Goal: Task Accomplishment & Management: Manage account settings

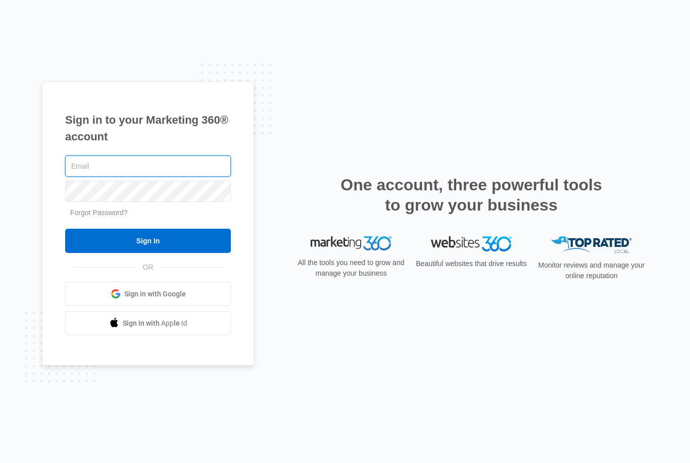
type input "[EMAIL_ADDRESS][DOMAIN_NAME]"
click at [148, 253] on input "Sign In" at bounding box center [148, 241] width 166 height 24
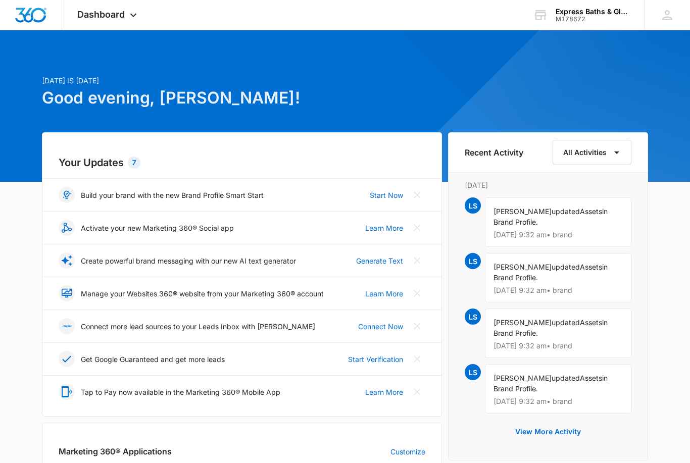
click at [147, 14] on div "Dashboard Apps Reputation CRM Email Social Payments POS Content Ads Intelligenc…" at bounding box center [108, 15] width 92 height 30
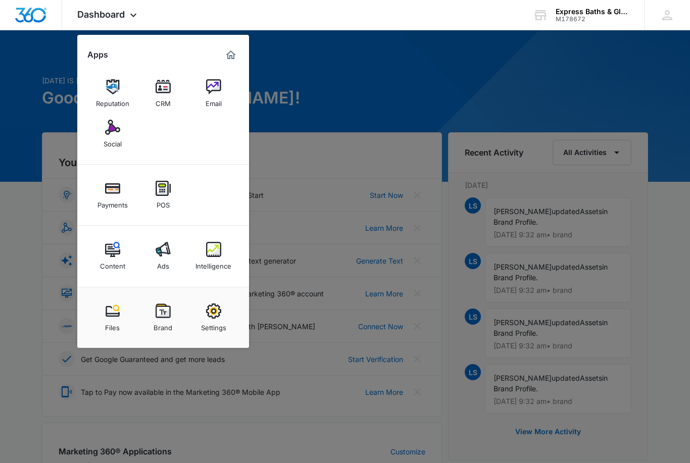
click at [206, 310] on img at bounding box center [213, 310] width 15 height 15
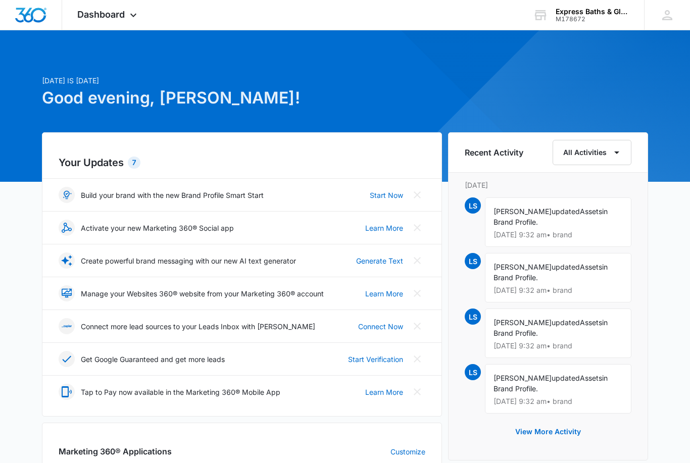
select select "US"
select select "America/New_York"
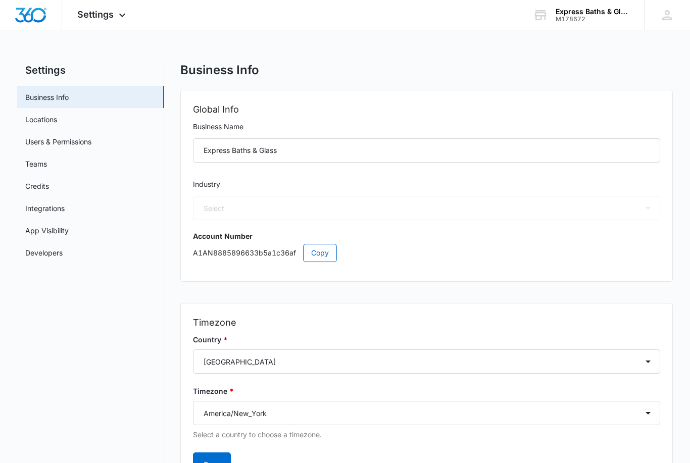
select select "4"
click at [42, 124] on link "Locations" at bounding box center [41, 119] width 32 height 11
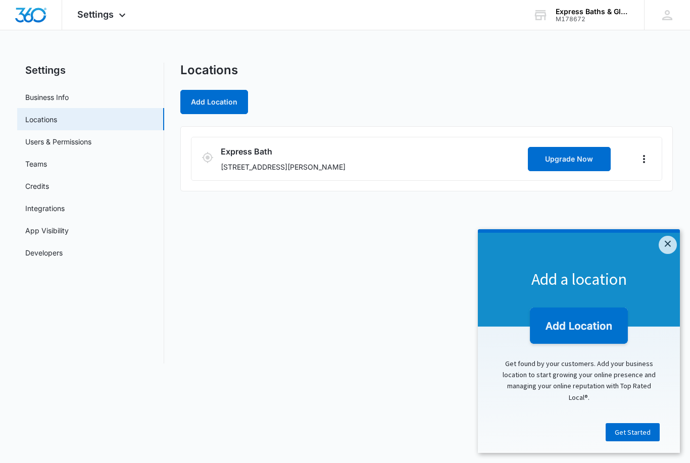
click at [649, 160] on icon "Actions" at bounding box center [644, 159] width 12 height 12
click at [662, 191] on link "Edit" at bounding box center [655, 187] width 13 height 9
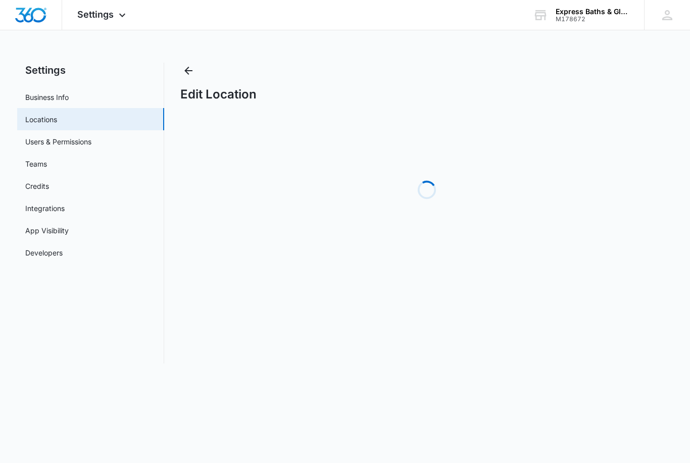
select select "[US_STATE]"
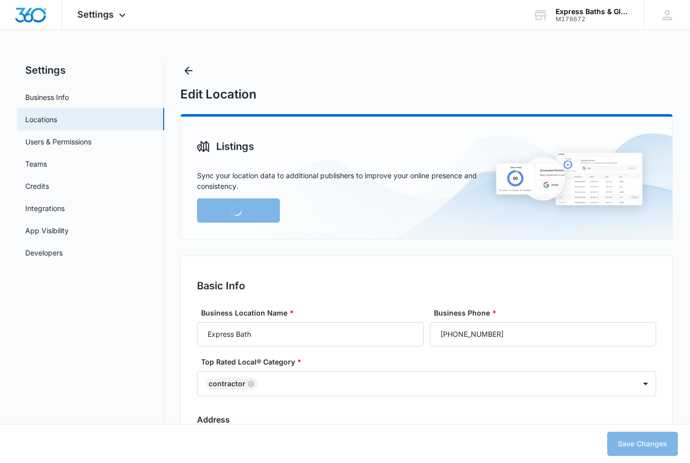
type input "9:00 am"
type input "5:00 pm"
type input "9:00 am"
type input "5:00 pm"
type input "9:00 am"
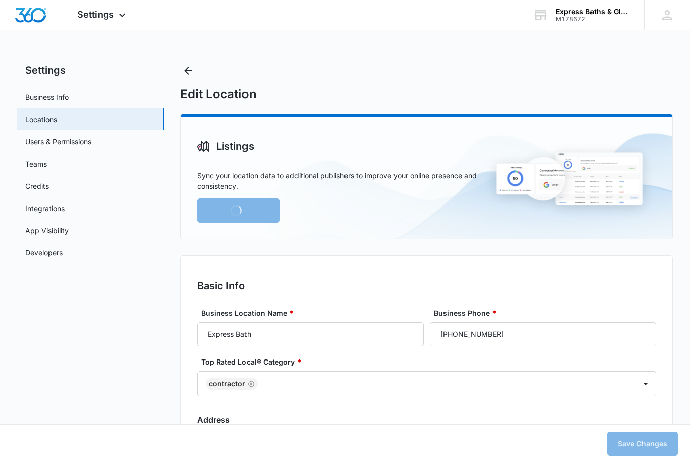
type input "5:00 pm"
type input "9:00 am"
type input "5:00 pm"
type input "9:00 am"
type input "4:59 pm"
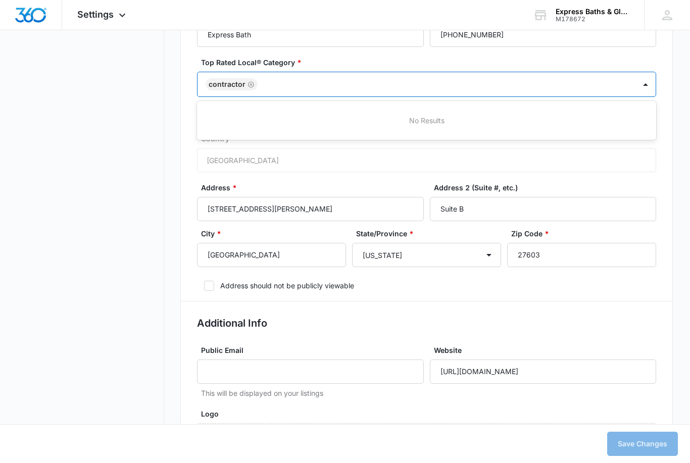
scroll to position [292, 0]
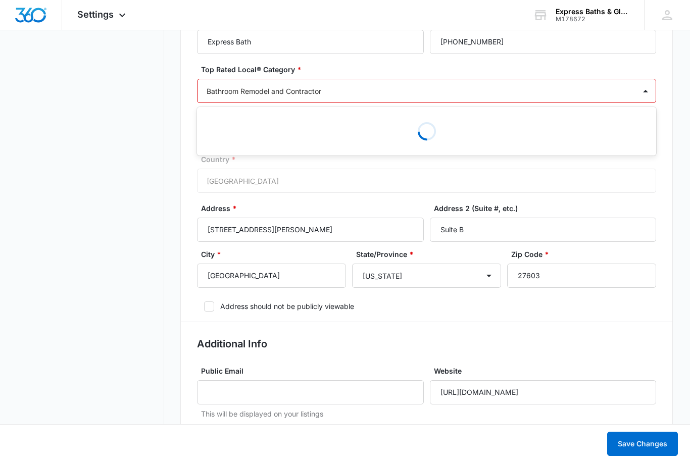
type input "bathroom Remodel and Contractor,"
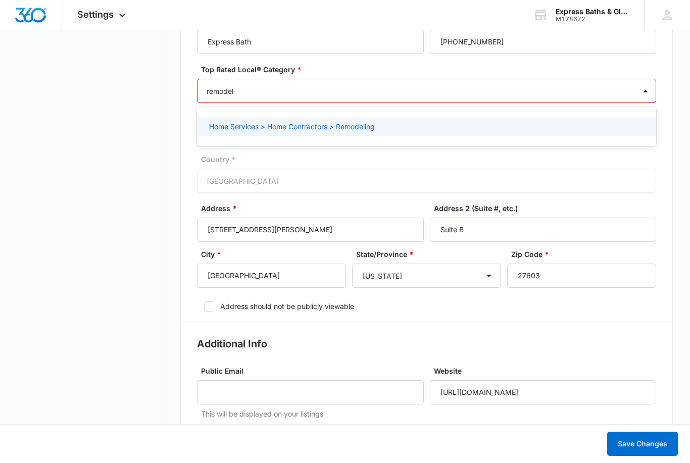
click at [301, 129] on p "Home Services > Home Contractors > Remodeling" at bounding box center [292, 126] width 166 height 11
type input "remodel"
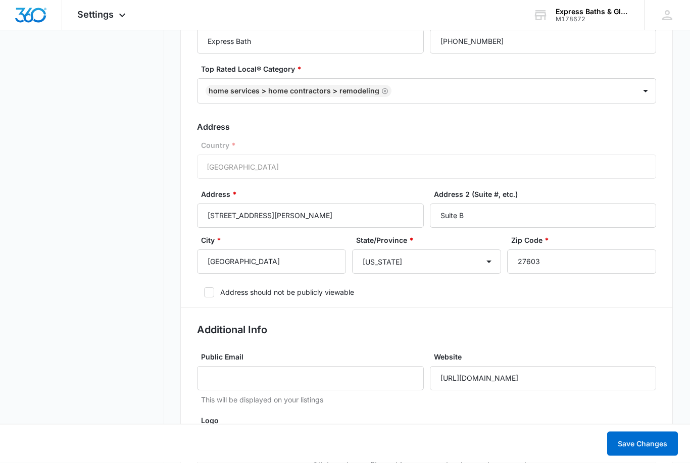
click at [277, 169] on div "Country * [GEOGRAPHIC_DATA]" at bounding box center [426, 159] width 459 height 39
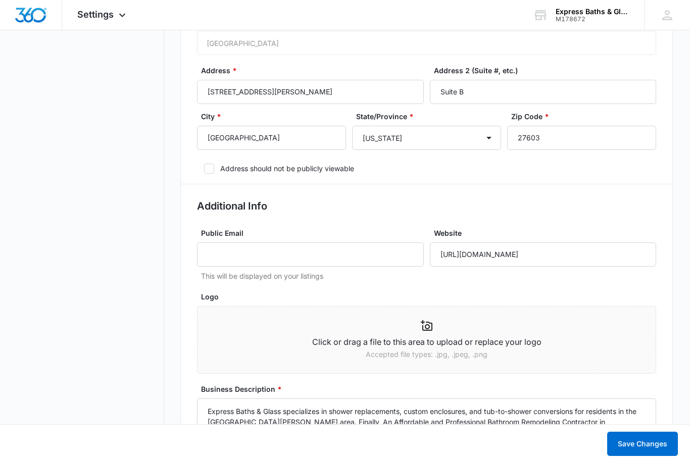
scroll to position [428, 0]
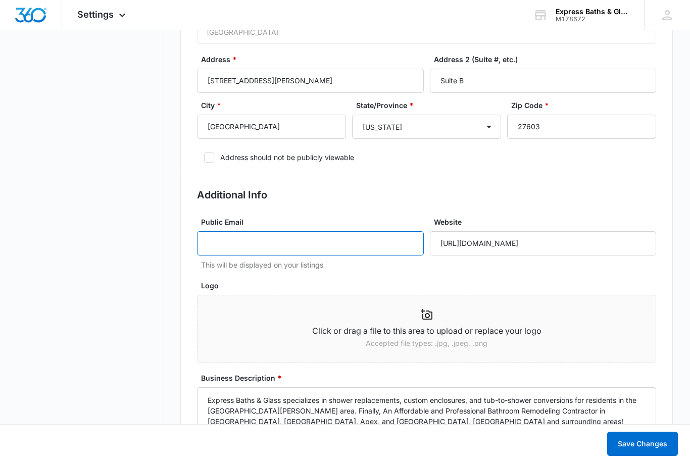
click at [233, 240] on input "Public Email" at bounding box center [310, 243] width 226 height 24
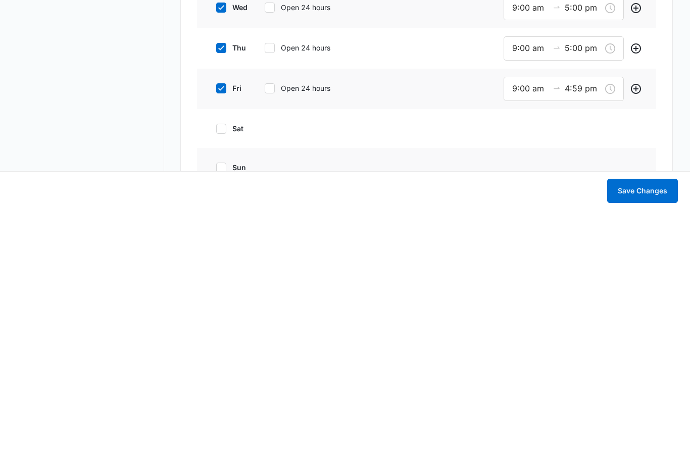
scroll to position [741, 0]
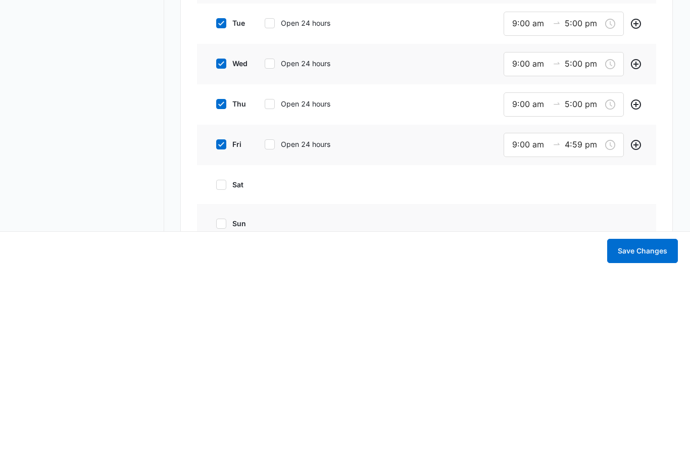
type input "[EMAIL_ADDRESS][DOMAIN_NAME]"
click at [592, 331] on input "4:59 pm" at bounding box center [582, 337] width 36 height 13
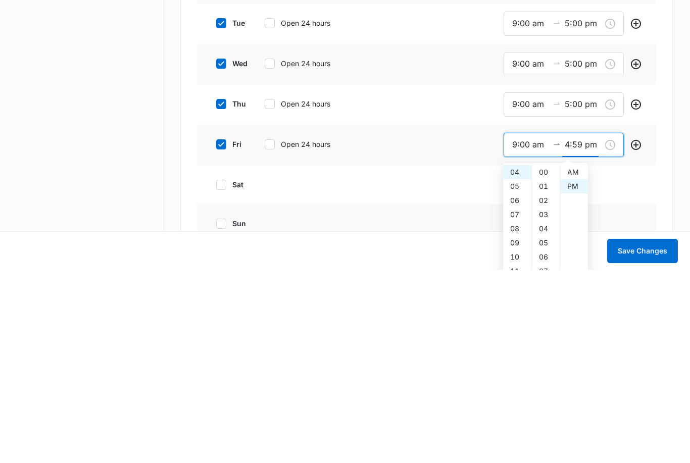
scroll to position [14, 0]
click at [515, 372] on div "05" at bounding box center [517, 379] width 28 height 14
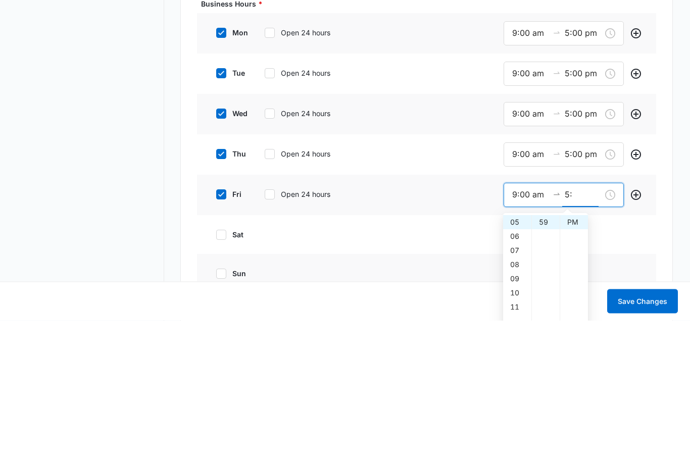
type input "5"
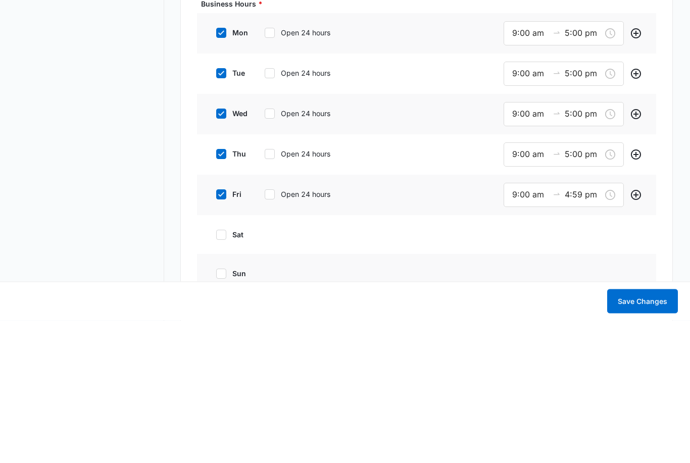
scroll to position [884, 0]
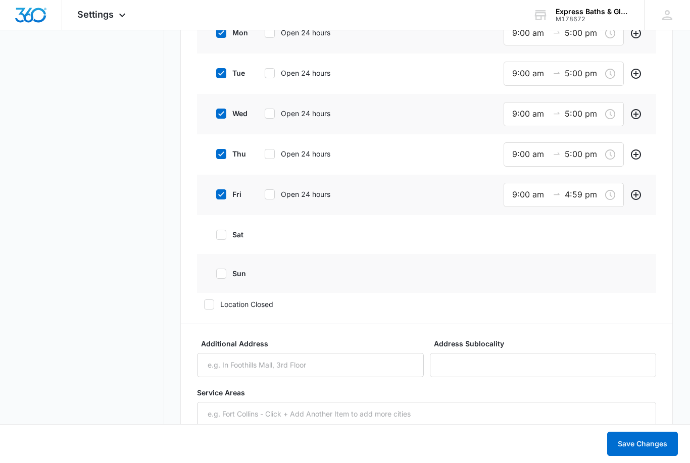
click at [642, 190] on button "Add" at bounding box center [636, 195] width 16 height 16
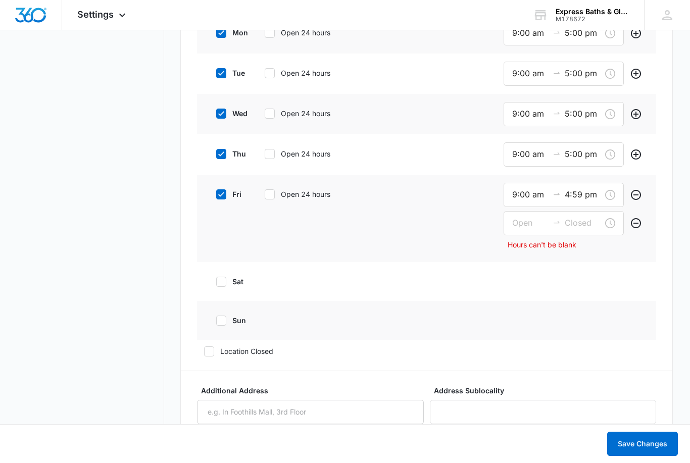
click at [615, 199] on div "9:00 am 4:59 pm" at bounding box center [563, 195] width 120 height 24
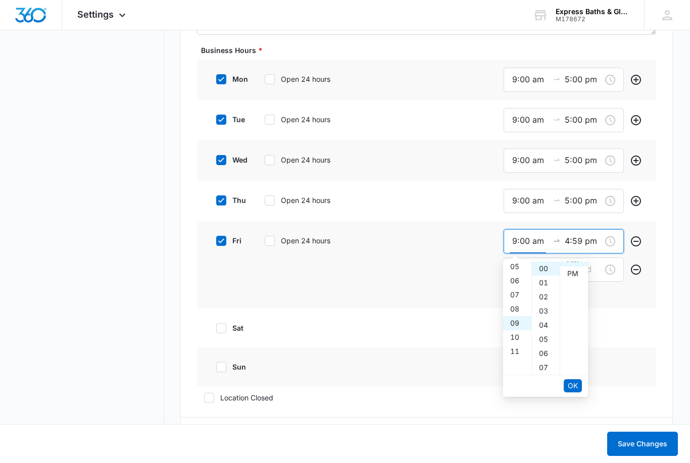
scroll to position [10, 0]
click at [573, 382] on span "OK" at bounding box center [572, 385] width 10 height 11
click at [524, 271] on div "04" at bounding box center [517, 269] width 28 height 14
click at [521, 285] on div "05" at bounding box center [517, 283] width 28 height 14
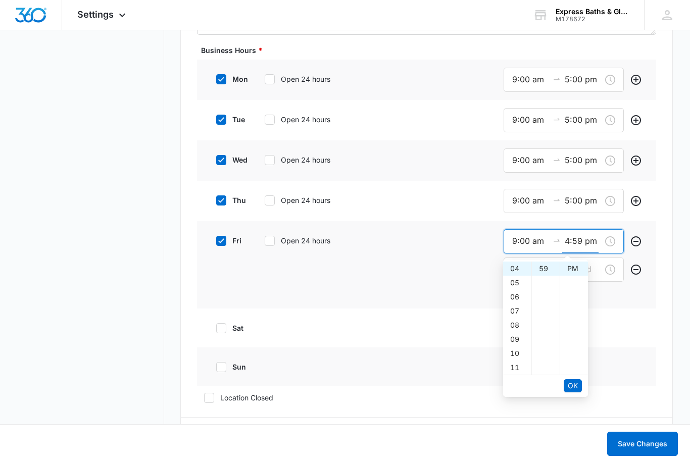
type input "5:59 pm"
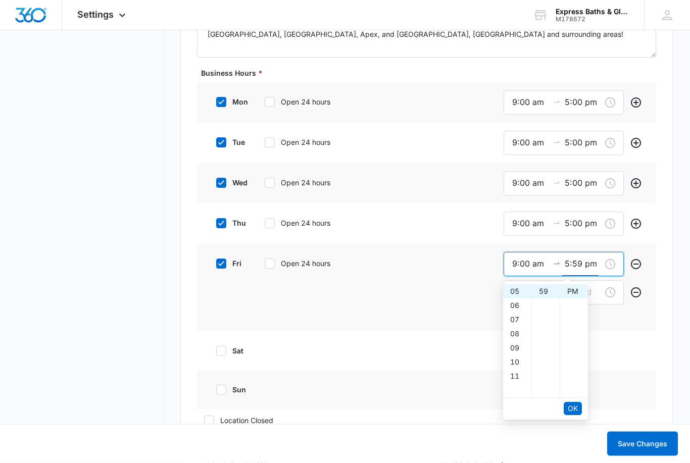
scroll to position [815, 0]
click at [551, 293] on div "59" at bounding box center [546, 291] width 28 height 14
click at [550, 322] on ul "00 01 02 03 04 05 06 07 08 09 10 11 12 13 14 15 16 17 18 19 20 21 22 23 24 25 2…" at bounding box center [545, 340] width 28 height 113
click at [552, 291] on div "59" at bounding box center [546, 291] width 28 height 14
click at [553, 288] on div "59" at bounding box center [546, 291] width 28 height 14
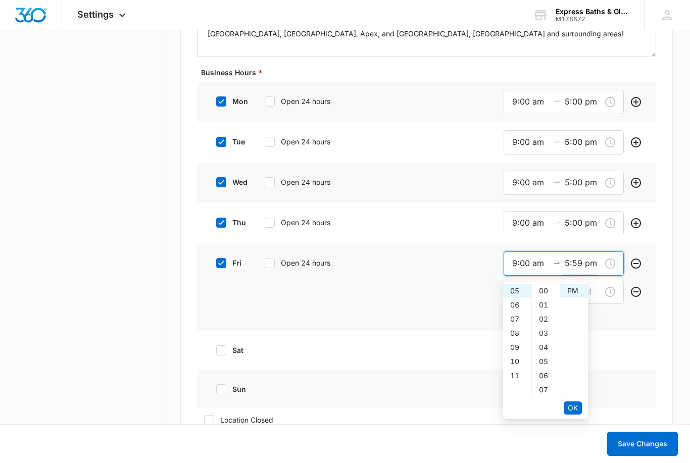
scroll to position [0, 0]
click at [577, 405] on span "OK" at bounding box center [572, 407] width 10 height 11
click at [642, 262] on button "Remove" at bounding box center [636, 263] width 16 height 16
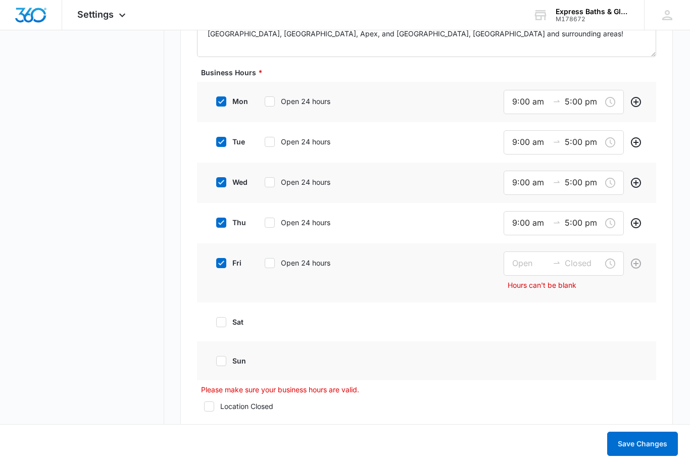
click at [616, 263] on div at bounding box center [563, 263] width 120 height 24
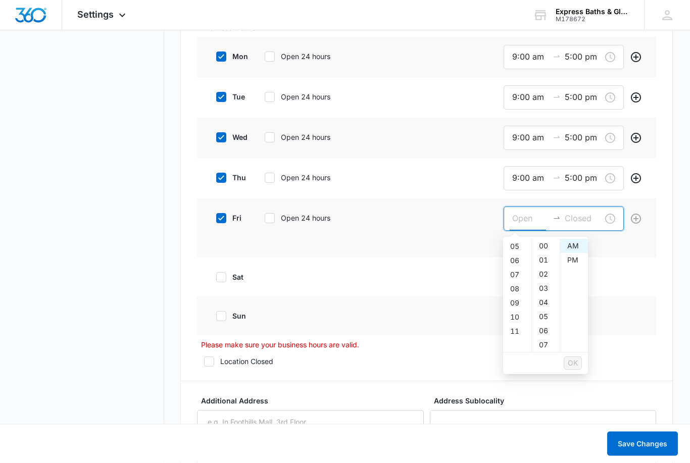
scroll to position [860, 0]
click at [580, 262] on div "PM" at bounding box center [574, 260] width 28 height 14
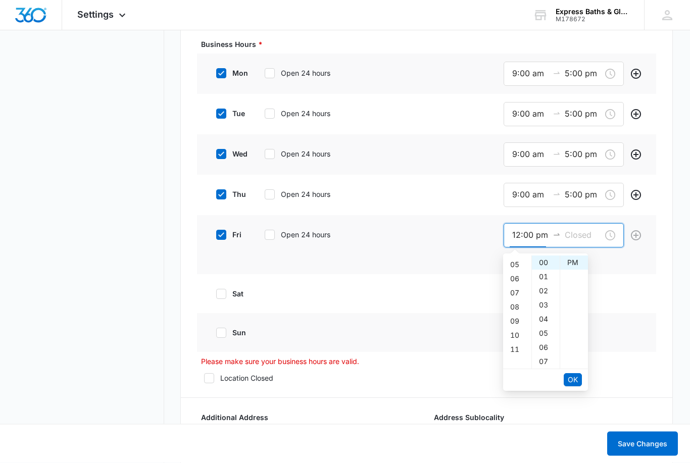
scroll to position [72, 0]
click at [526, 322] on div "09" at bounding box center [517, 318] width 28 height 14
type input "9:00 pm"
click at [580, 373] on button "OK" at bounding box center [572, 379] width 18 height 13
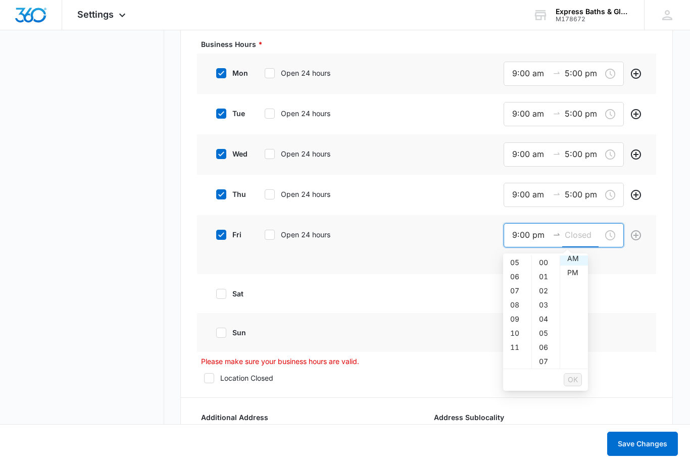
scroll to position [0, 0]
click at [582, 280] on div "PM" at bounding box center [574, 277] width 28 height 14
type input "12:00 pm"
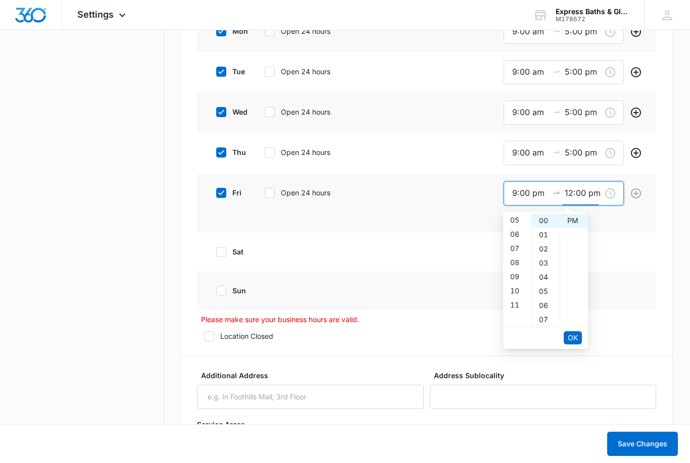
scroll to position [72, 0]
click at [579, 339] on button "OK" at bounding box center [572, 337] width 18 height 13
type input "12:00 pm"
type input "9:00 pm"
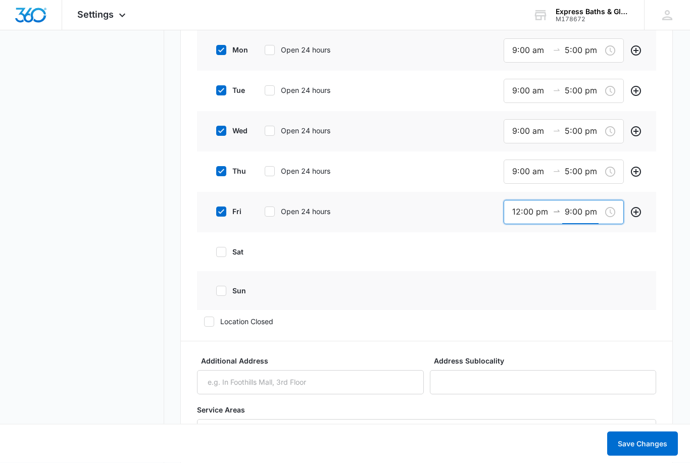
scroll to position [864, 0]
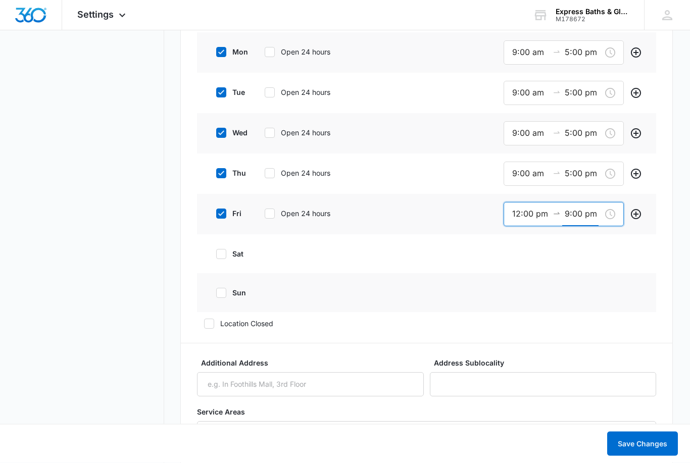
click at [536, 220] on input "12:00 pm" at bounding box center [530, 214] width 36 height 13
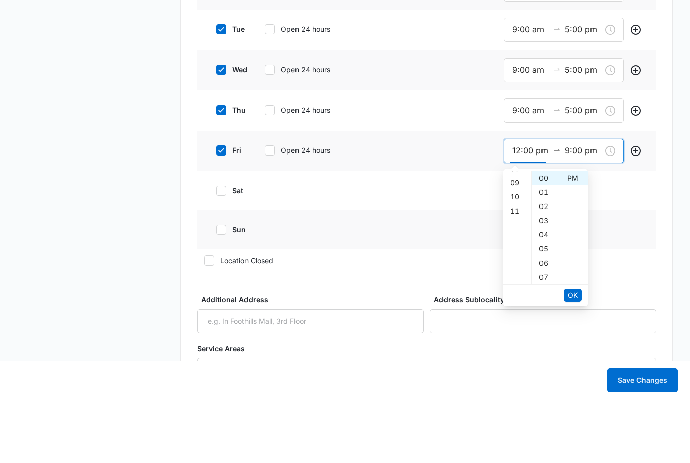
scroll to position [123, 0]
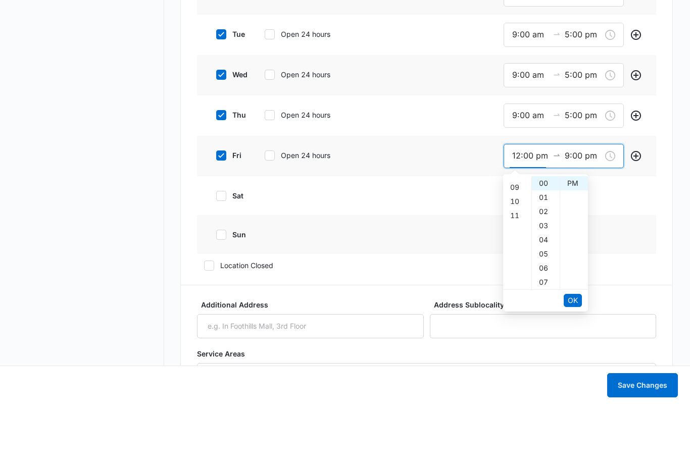
click at [577, 235] on div "PM" at bounding box center [574, 242] width 28 height 14
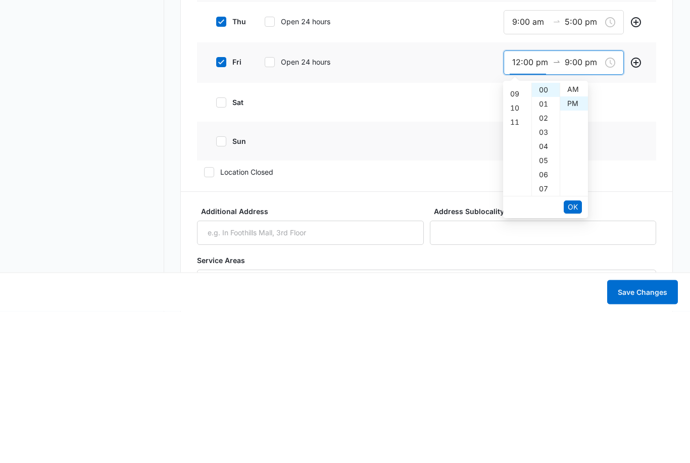
click at [576, 353] on span "OK" at bounding box center [572, 358] width 10 height 11
click at [580, 352] on button "OK" at bounding box center [572, 358] width 18 height 13
click at [547, 208] on input "12:00 pm" at bounding box center [530, 214] width 36 height 13
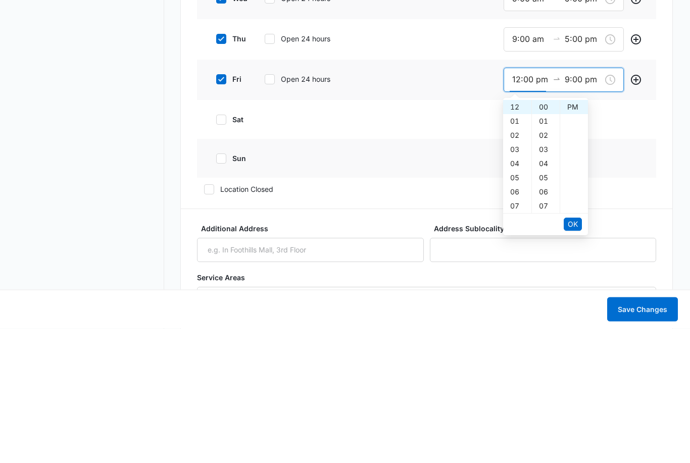
click at [525, 305] on div "05" at bounding box center [517, 312] width 28 height 14
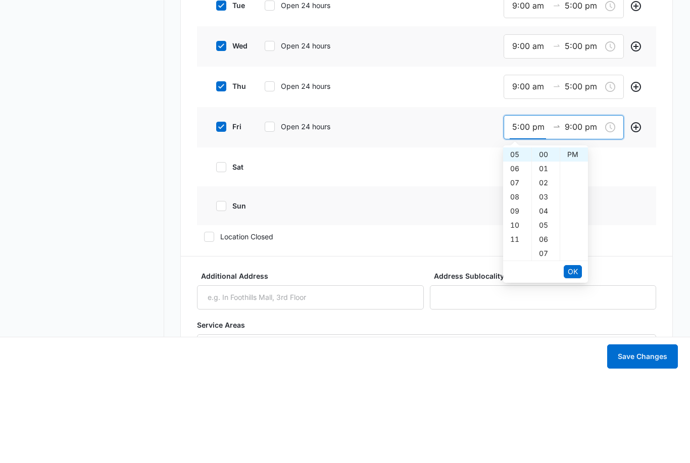
click at [573, 235] on div "PM" at bounding box center [574, 242] width 28 height 14
click at [572, 235] on div "PM" at bounding box center [574, 242] width 28 height 14
click at [575, 235] on div "AM" at bounding box center [574, 242] width 28 height 14
click at [523, 291] on div "09" at bounding box center [517, 298] width 28 height 14
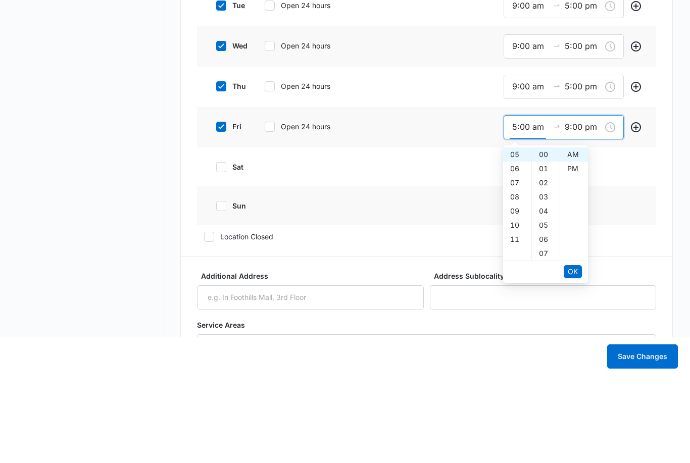
type input "9:00 am"
click at [589, 208] on input "9:00 pm" at bounding box center [582, 214] width 36 height 13
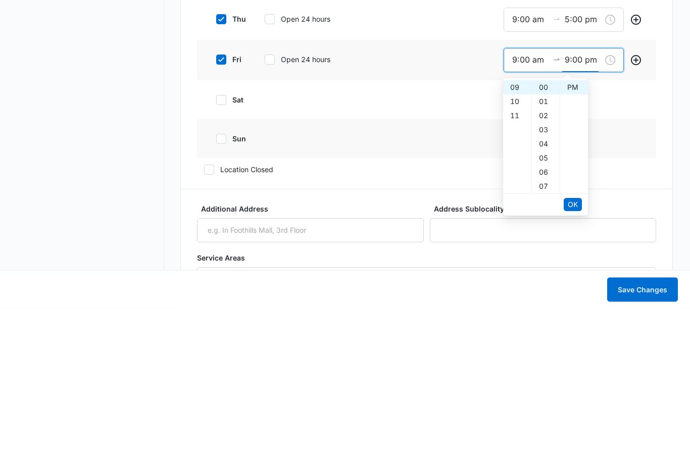
click at [550, 305] on div "05" at bounding box center [546, 312] width 28 height 14
type input "9:05 pm"
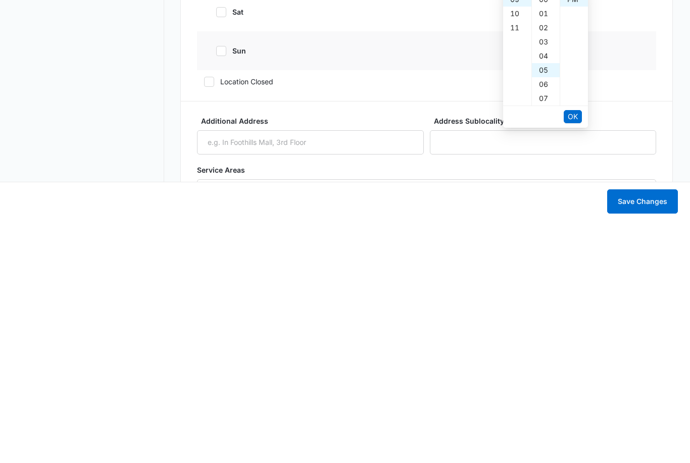
scroll to position [865, 0]
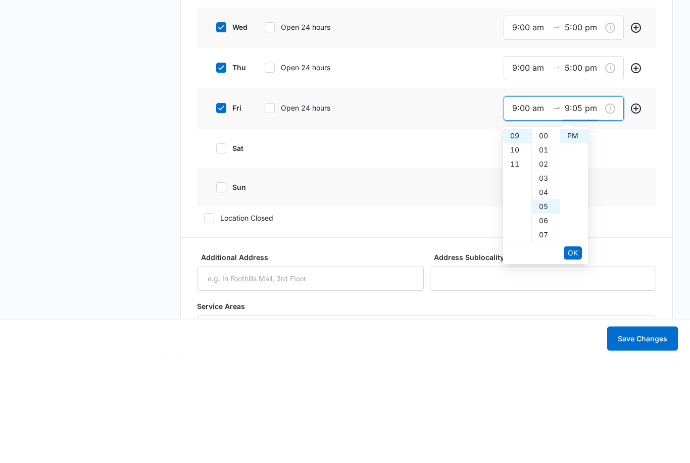
click at [548, 305] on div "05" at bounding box center [546, 312] width 28 height 14
click at [637, 208] on icon "Add" at bounding box center [636, 214] width 12 height 12
type input "12:00 pm"
type input "9:00 pm"
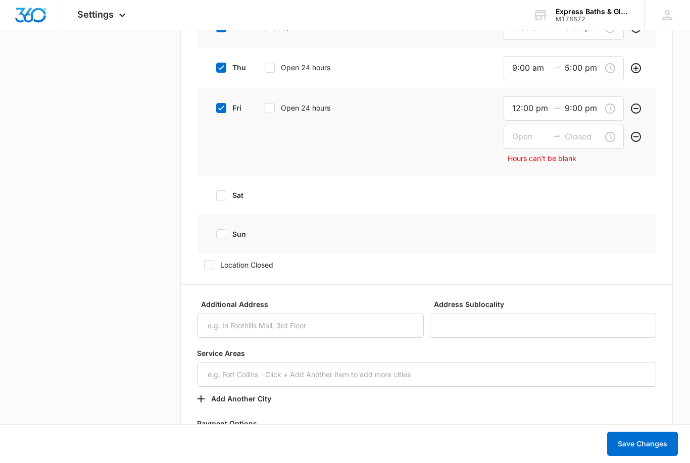
click at [566, 108] on input "9:00 pm" at bounding box center [582, 108] width 36 height 13
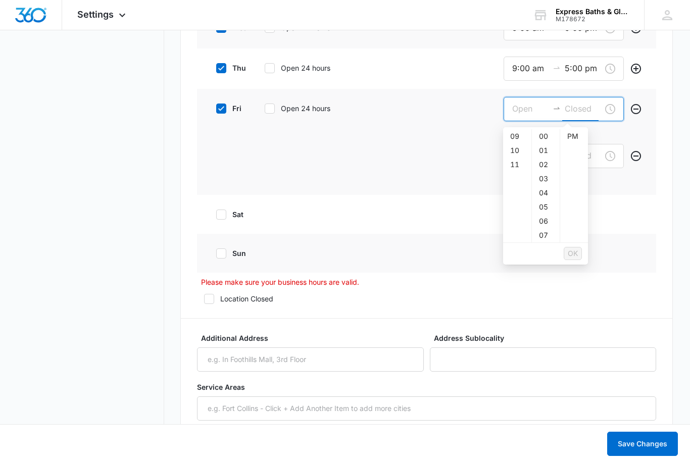
scroll to position [0, 0]
click at [599, 107] on input at bounding box center [582, 108] width 36 height 13
click at [540, 109] on input at bounding box center [530, 108] width 36 height 13
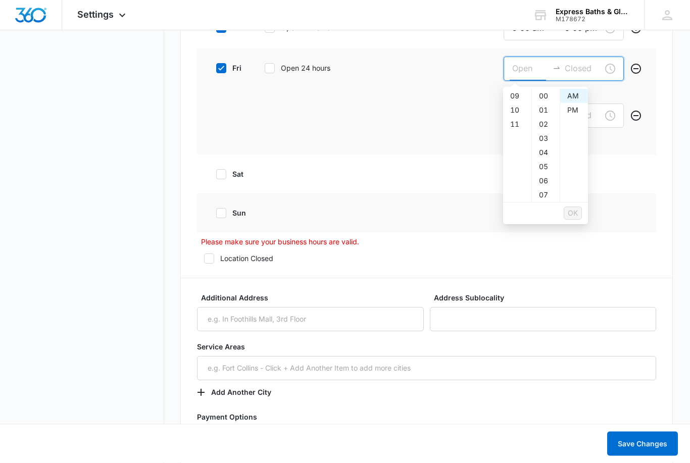
scroll to position [1010, 0]
click at [520, 93] on div "09" at bounding box center [517, 96] width 28 height 14
type input "9:00 am"
click at [573, 216] on span "OK" at bounding box center [572, 212] width 10 height 11
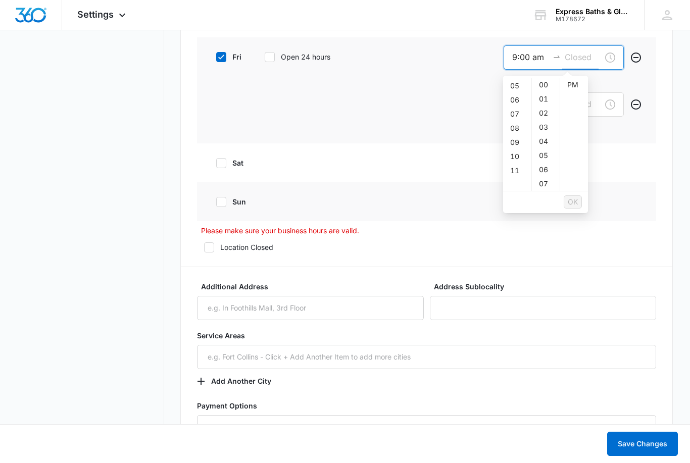
scroll to position [14, 0]
click at [540, 85] on div "00" at bounding box center [546, 85] width 28 height 14
type input "12:00 am"
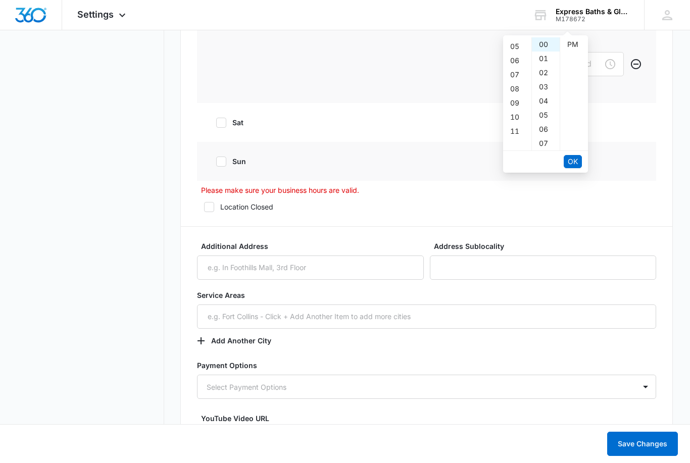
scroll to position [68, 0]
click at [575, 161] on span "OK" at bounding box center [572, 161] width 10 height 11
type input "12:00 am"
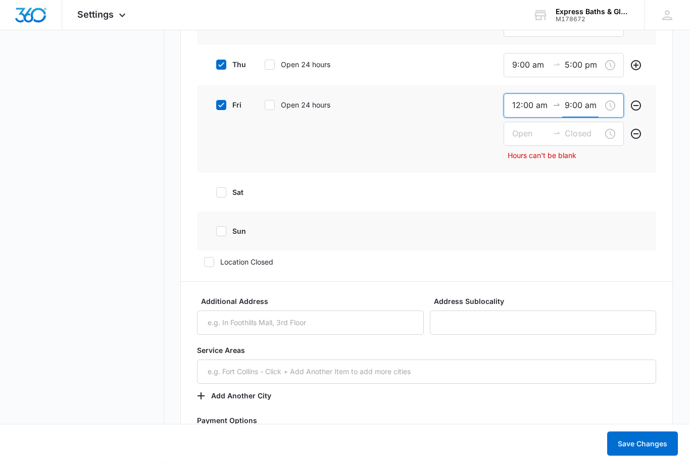
scroll to position [973, 0]
click at [583, 112] on input "9:00 am" at bounding box center [582, 105] width 36 height 13
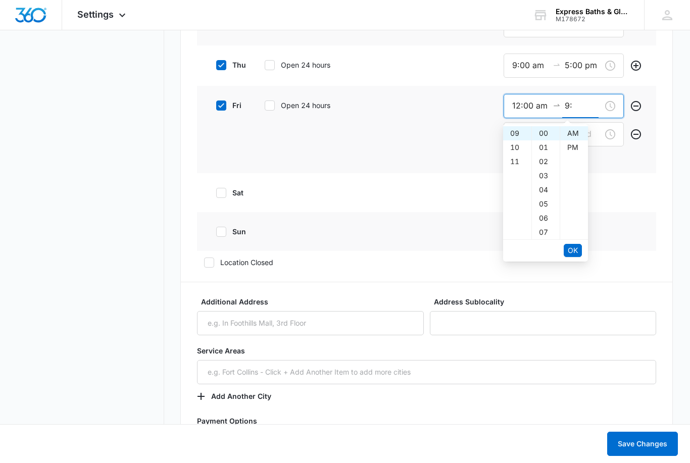
type input "9"
click at [547, 98] on div "12:00 am" at bounding box center [563, 106] width 120 height 24
click at [537, 105] on input "12:00 am" at bounding box center [530, 105] width 36 height 13
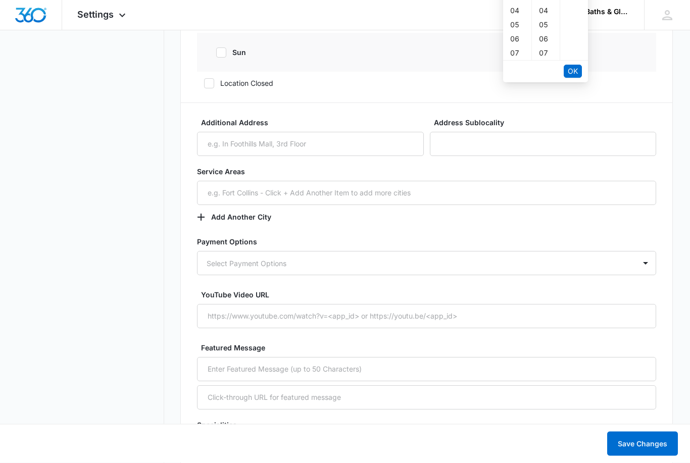
scroll to position [1152, 0]
click at [403, 196] on input "text" at bounding box center [426, 193] width 459 height 24
type input "12:00 am"
type input "9:00 am"
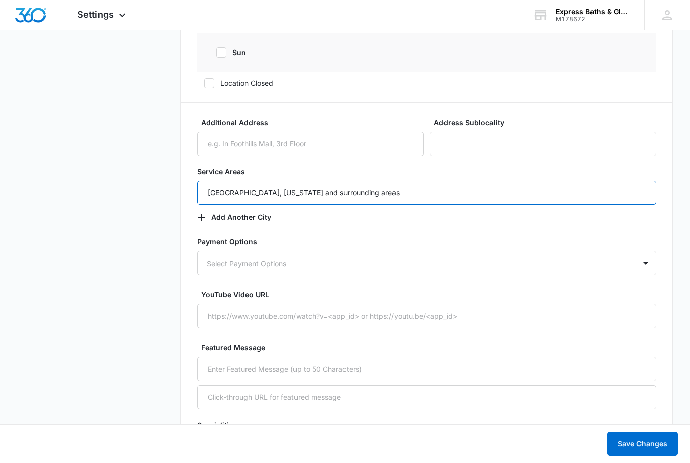
type input "[GEOGRAPHIC_DATA], [US_STATE] and surrounding areas"
click at [238, 219] on button "Add Another City" at bounding box center [239, 217] width 84 height 24
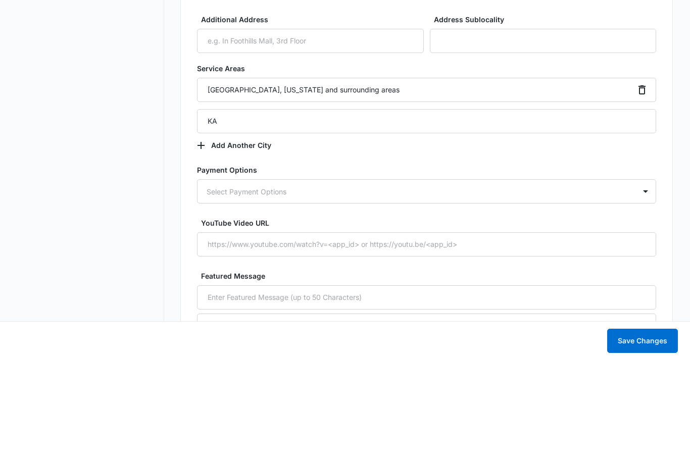
type input "K"
click at [357, 212] on input "[PERSON_NAME][GEOGRAPHIC_DATA], Apex, [GEOGRAPHIC_DATA], Morrisville [PERSON_NA…" at bounding box center [426, 224] width 459 height 24
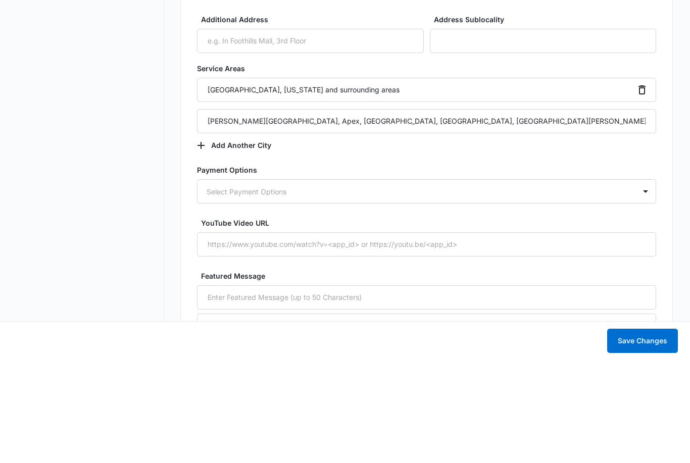
type input "[PERSON_NAME][GEOGRAPHIC_DATA], Apex, [GEOGRAPHIC_DATA], [GEOGRAPHIC_DATA], [GE…"
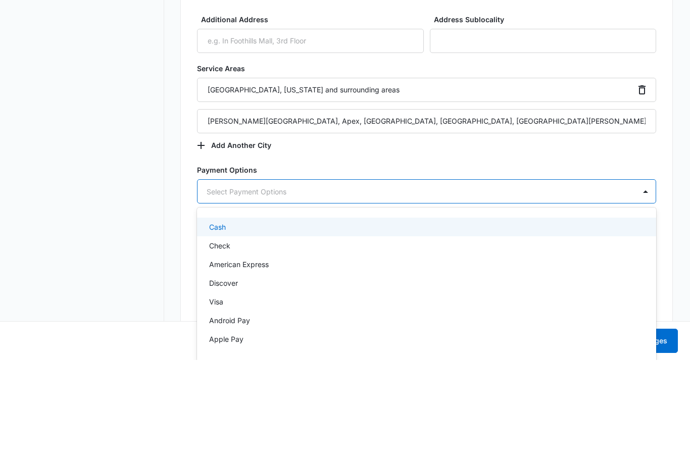
scroll to position [1255, 0]
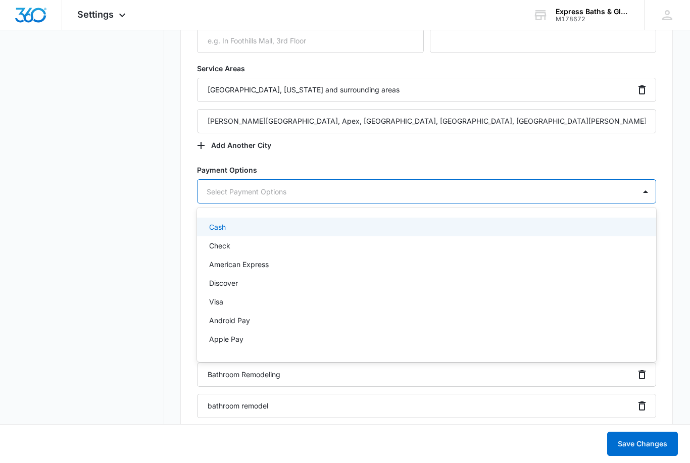
click at [252, 228] on div "Cash" at bounding box center [425, 227] width 433 height 11
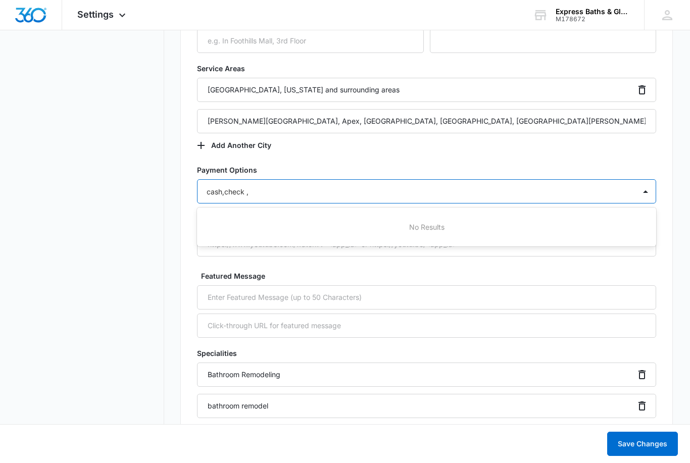
type input "cash,check , credit card"
click at [519, 221] on div "No Results" at bounding box center [426, 227] width 459 height 19
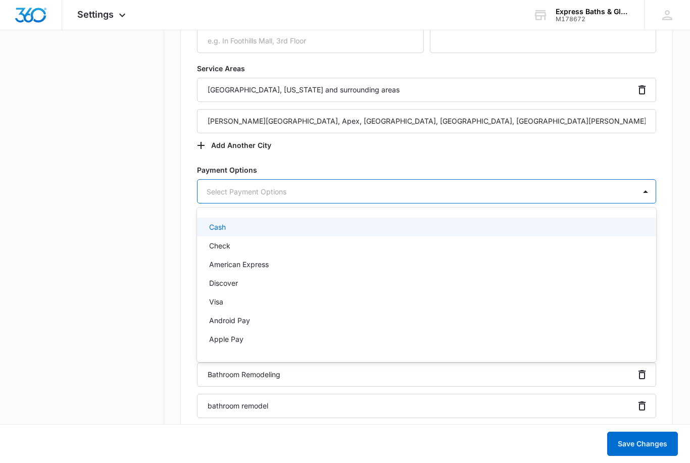
click at [321, 228] on div "Cash" at bounding box center [425, 227] width 433 height 11
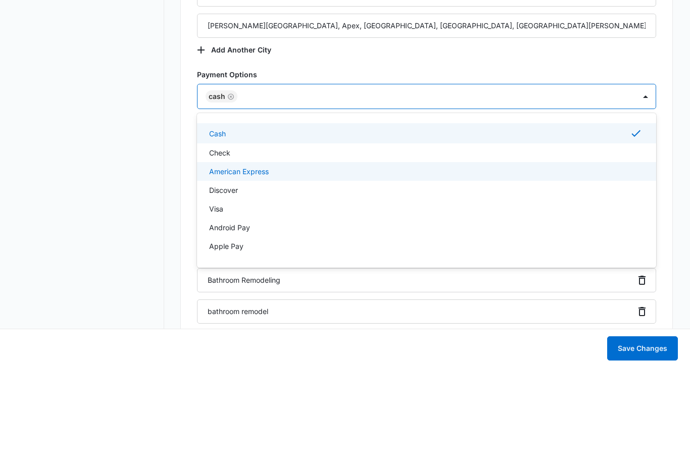
click at [226, 257] on div "American Express" at bounding box center [426, 266] width 459 height 19
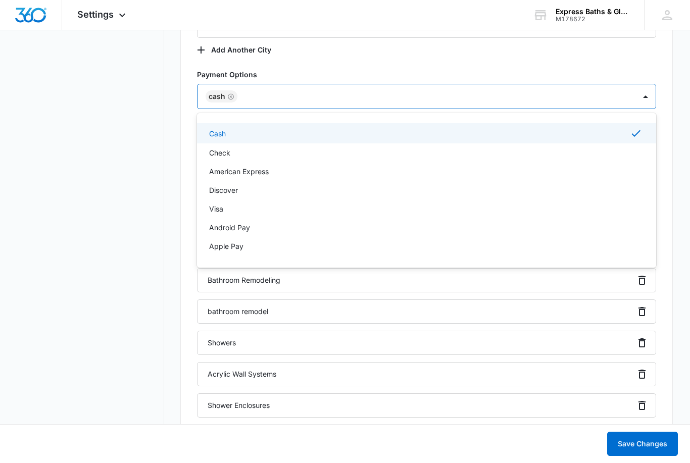
click at [230, 150] on p "Check" at bounding box center [219, 152] width 21 height 11
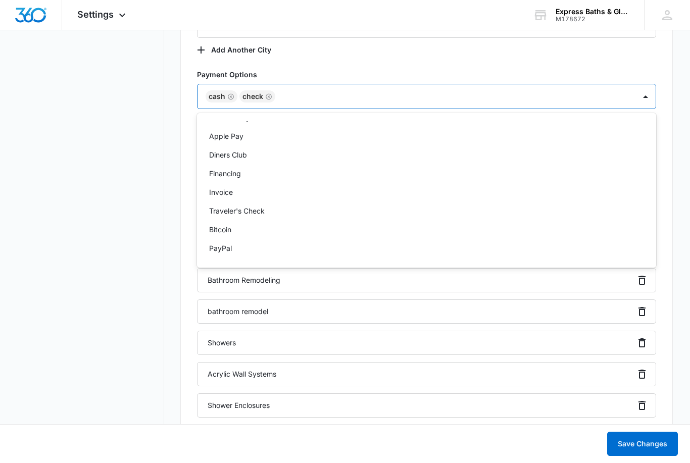
scroll to position [108, 0]
click at [239, 181] on p "Financing" at bounding box center [225, 177] width 32 height 11
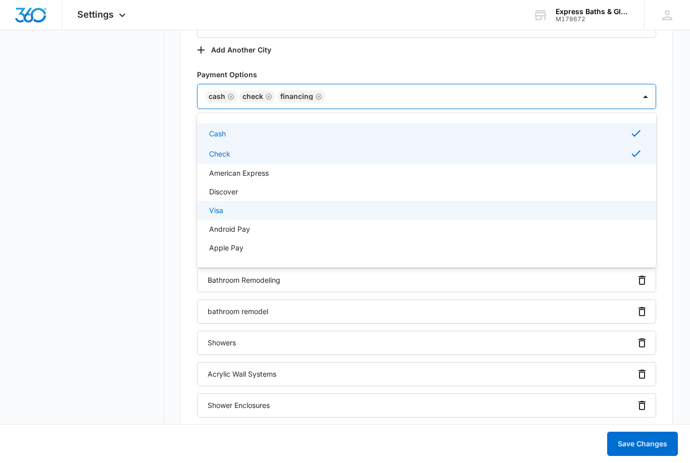
click at [222, 213] on p "Visa" at bounding box center [216, 210] width 14 height 11
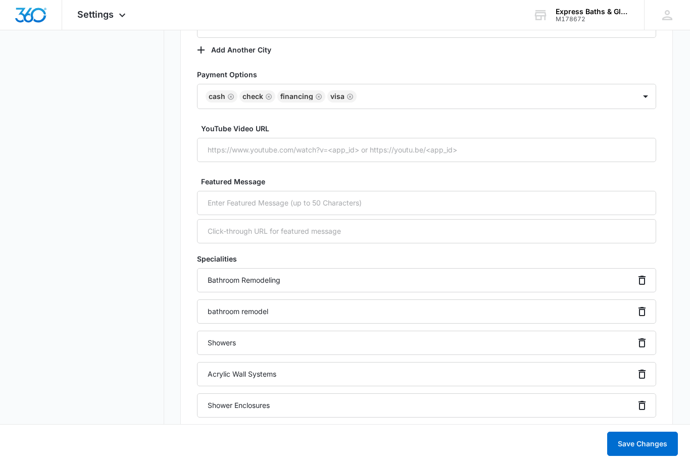
click at [656, 101] on div "Basic Info Business Location Name * Express Bath Business Phone * [PHONE_NUMBER…" at bounding box center [426, 450] width 492 height 3090
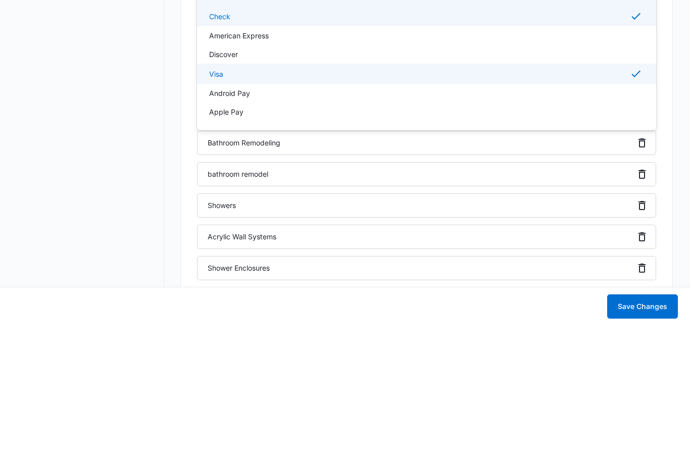
scroll to position [1488, 0]
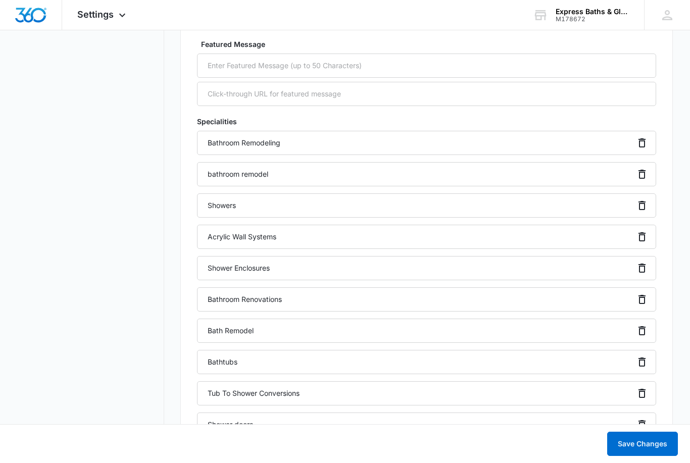
click at [677, 111] on main "Settings Business Info Locations Users & Permissions Teams Credits Integrations…" at bounding box center [345, 238] width 690 height 3327
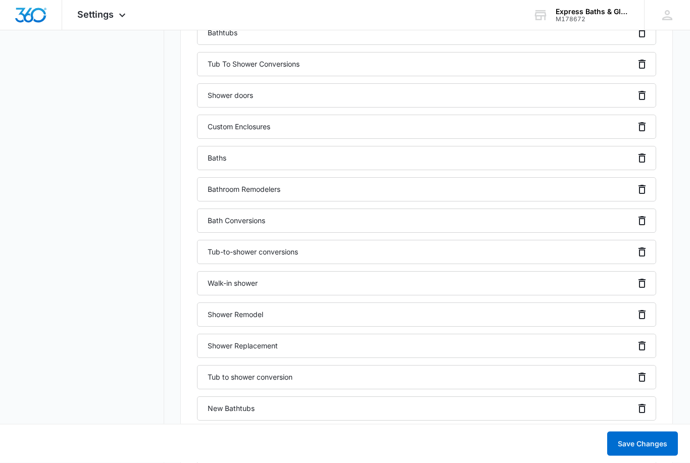
scroll to position [1817, 0]
click at [639, 456] on button "Save Changes" at bounding box center [642, 444] width 71 height 24
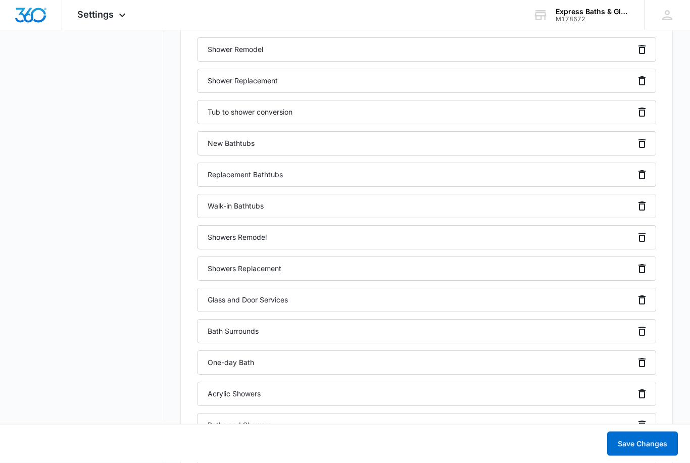
scroll to position [2082, 0]
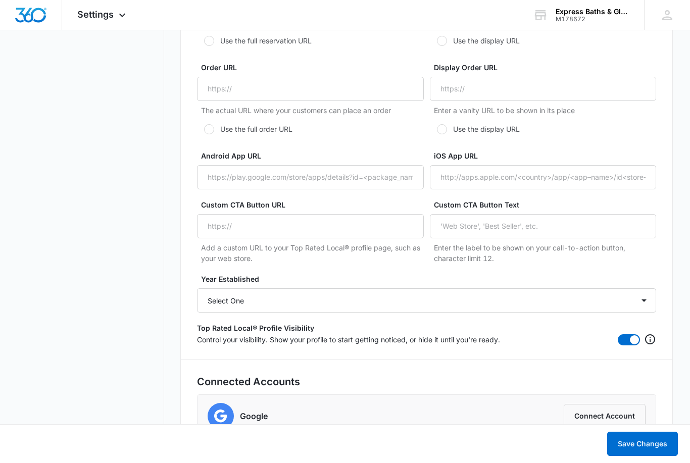
scroll to position [2890, 0]
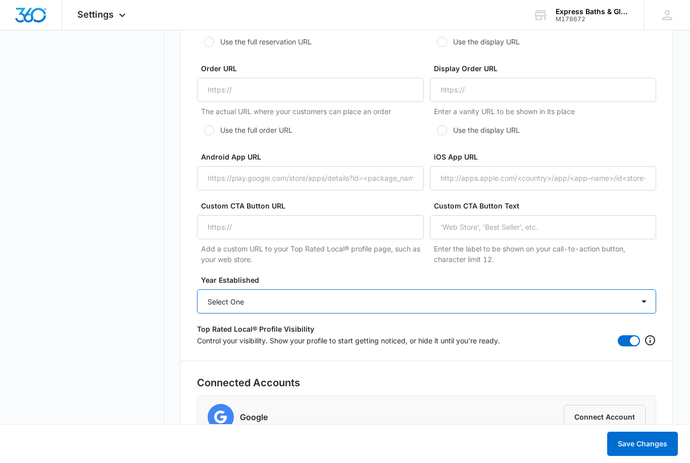
click at [651, 293] on select "Select One 2025 2024 2023 2022 2021 2020 2019 2018 2017 2016 2015 2014 2013 201…" at bounding box center [426, 301] width 459 height 24
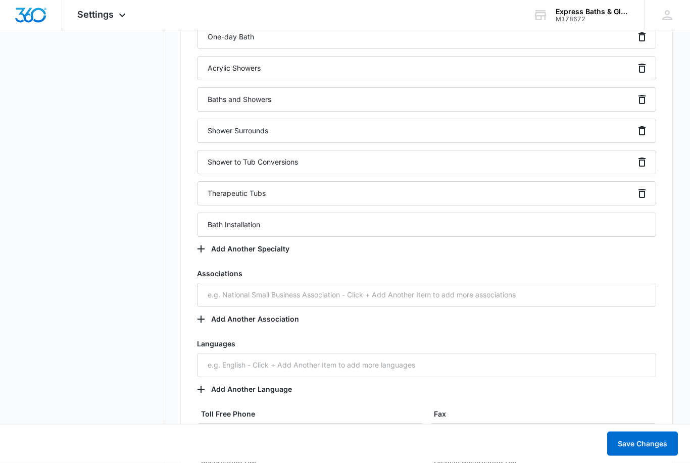
scroll to position [2402, 0]
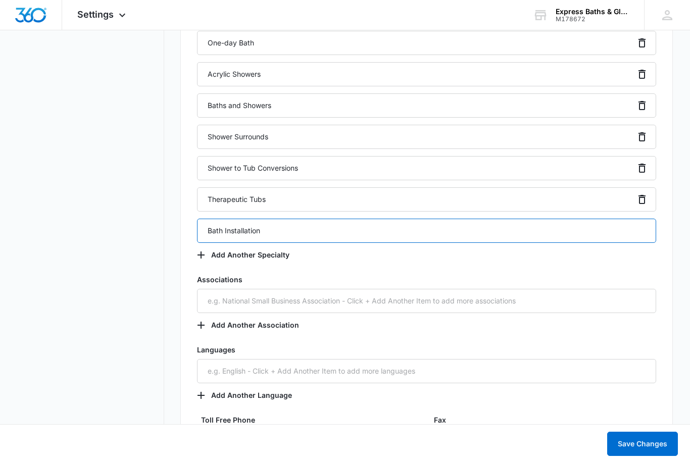
click at [642, 226] on input "Bath Installation" at bounding box center [426, 231] width 459 height 24
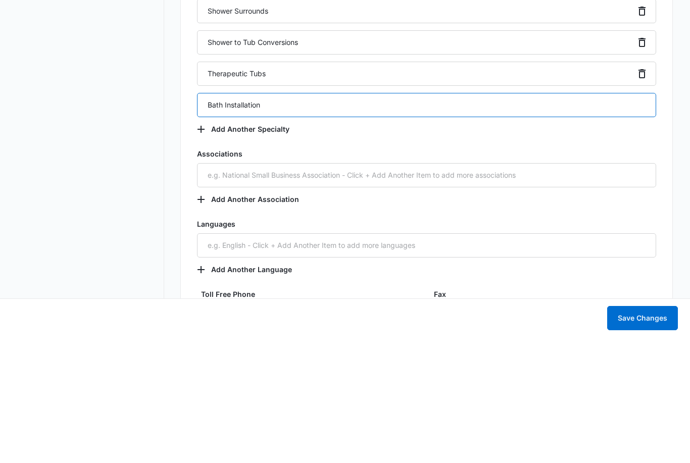
click at [636, 219] on input "Bath Installation" at bounding box center [426, 231] width 459 height 24
click at [645, 219] on input "Bath Installation" at bounding box center [426, 231] width 459 height 24
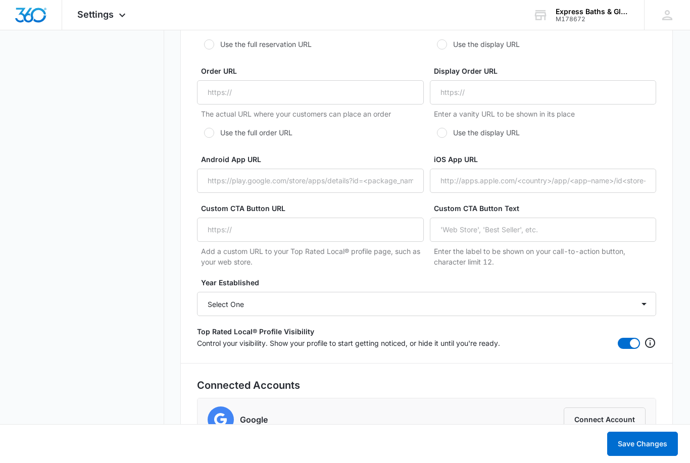
scroll to position [2895, 0]
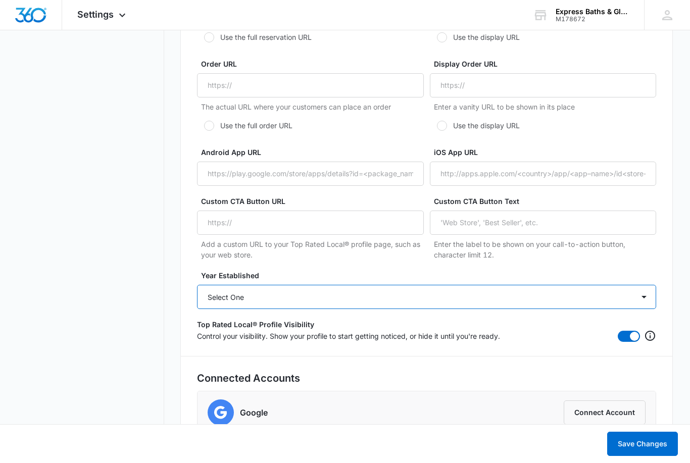
click at [641, 294] on select "Select One 2025 2024 2023 2022 2021 2020 2019 2018 2017 2016 2015 2014 2013 201…" at bounding box center [426, 297] width 459 height 24
